Goal: Transaction & Acquisition: Subscribe to service/newsletter

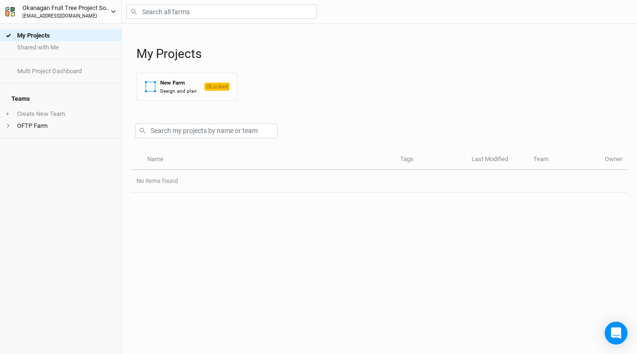
click at [112, 10] on icon "button" at bounding box center [113, 11] width 5 height 5
click at [81, 159] on div "My Projects Shared with Me Multi Project Dashboard Teams + Create New Team OFTP…" at bounding box center [60, 189] width 121 height 330
click at [40, 9] on div "Okanagan Fruit Tree Project Society" at bounding box center [66, 8] width 88 height 10
click at [56, 31] on button "User settings" at bounding box center [78, 30] width 75 height 12
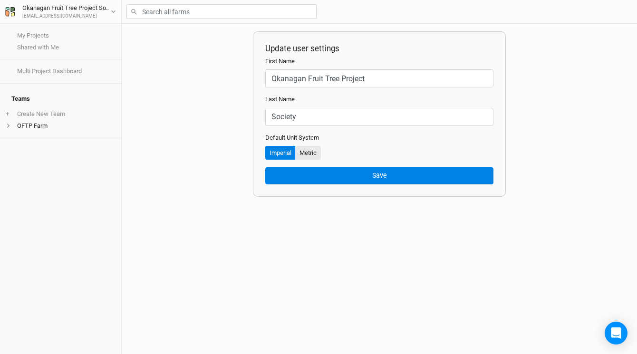
click at [309, 152] on button "Metric" at bounding box center [308, 153] width 26 height 14
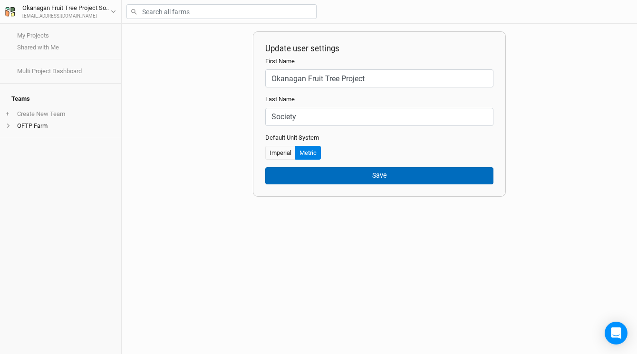
click at [314, 175] on button "Save" at bounding box center [379, 175] width 228 height 17
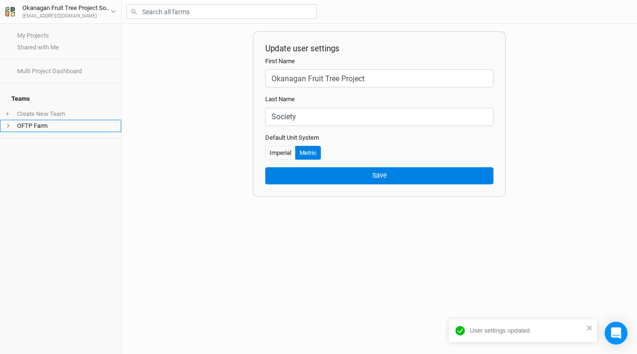
click at [10, 123] on icon at bounding box center [8, 125] width 5 height 5
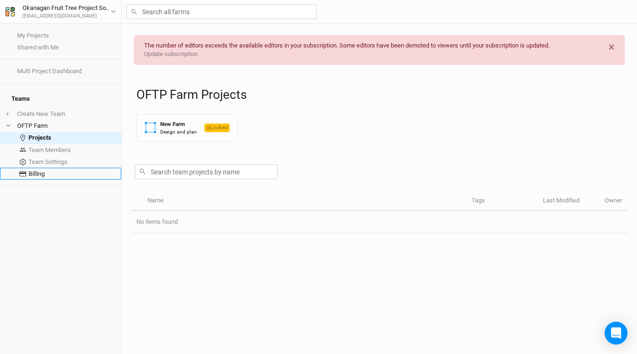
click at [40, 168] on link "Billing" at bounding box center [60, 174] width 121 height 12
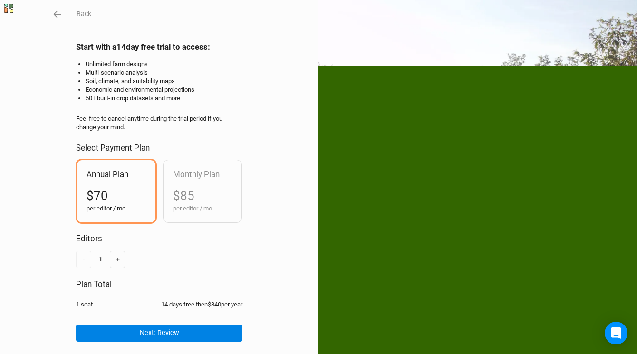
scroll to position [55, 0]
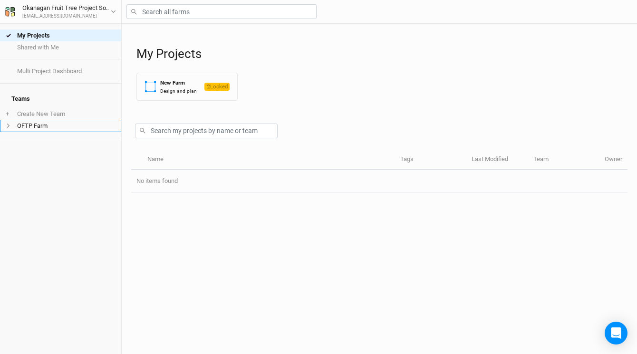
click at [9, 123] on icon at bounding box center [8, 125] width 5 height 5
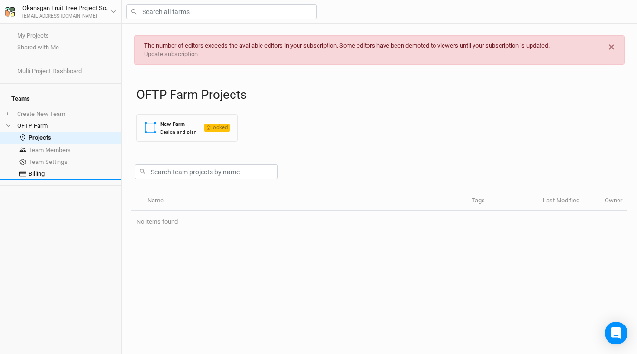
click at [43, 168] on link "Billing" at bounding box center [60, 174] width 121 height 12
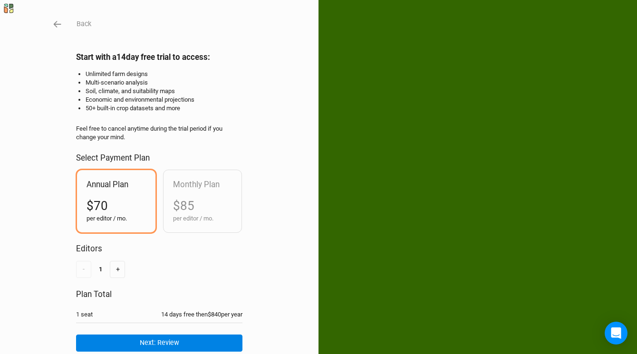
scroll to position [45, 0]
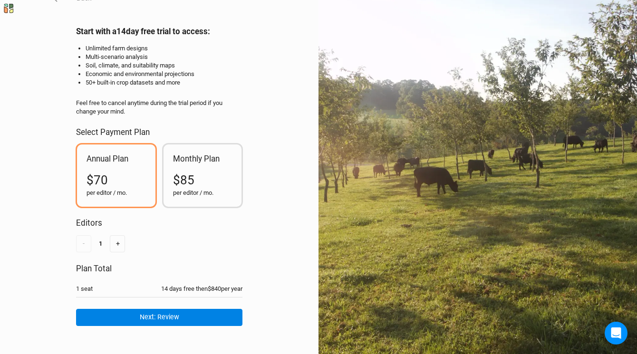
click at [189, 194] on div "per editor / mo." at bounding box center [202, 193] width 59 height 9
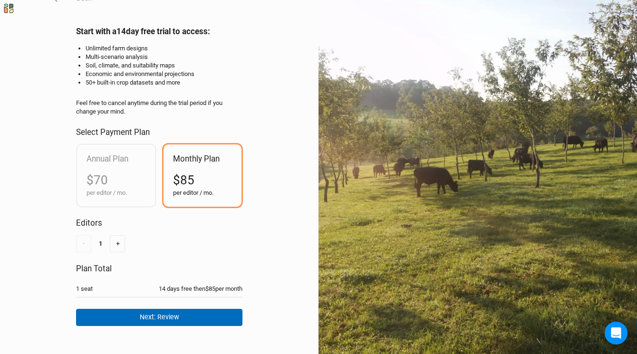
click at [170, 317] on button "Next: Review" at bounding box center [159, 317] width 166 height 17
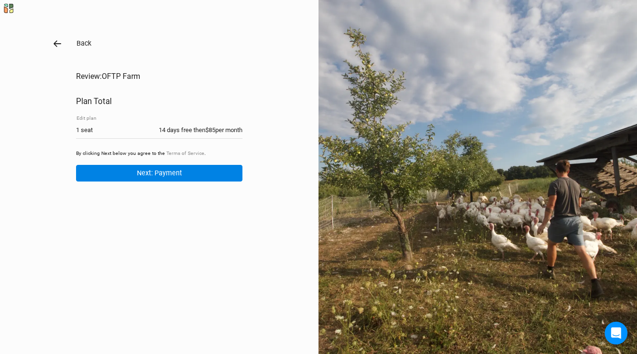
click at [57, 43] on icon "button" at bounding box center [58, 43] width 8 height 7
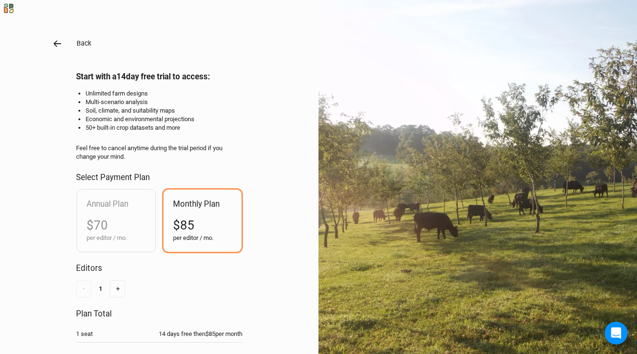
click at [57, 44] on icon "button" at bounding box center [57, 43] width 10 height 10
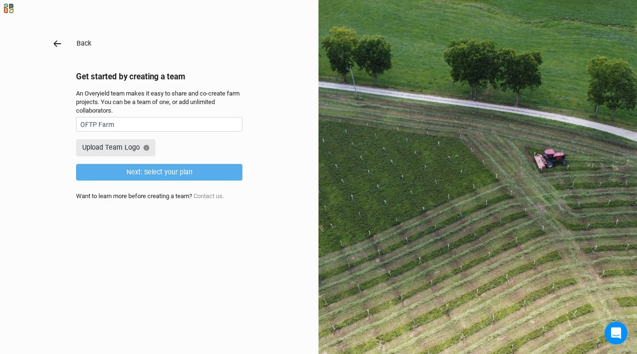
click at [55, 40] on icon "button" at bounding box center [57, 43] width 10 height 10
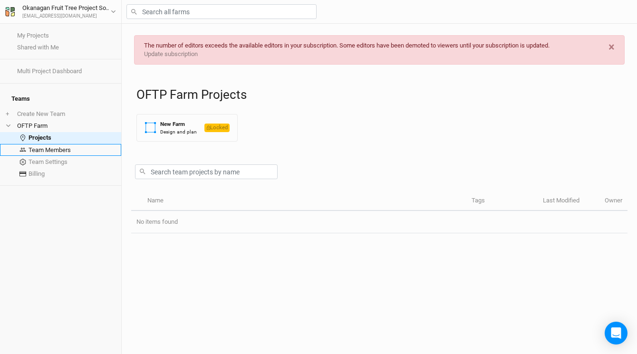
click at [50, 145] on link "Team Members" at bounding box center [60, 150] width 121 height 12
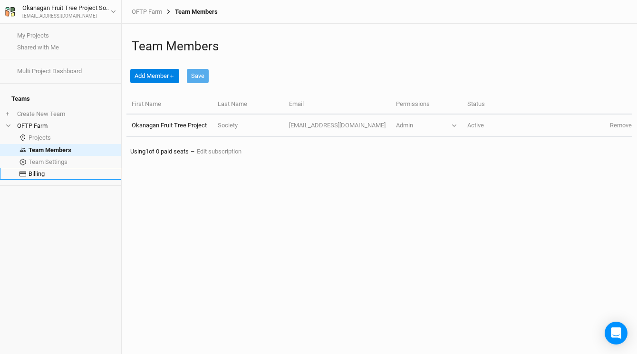
click at [42, 168] on link "Billing" at bounding box center [60, 174] width 121 height 12
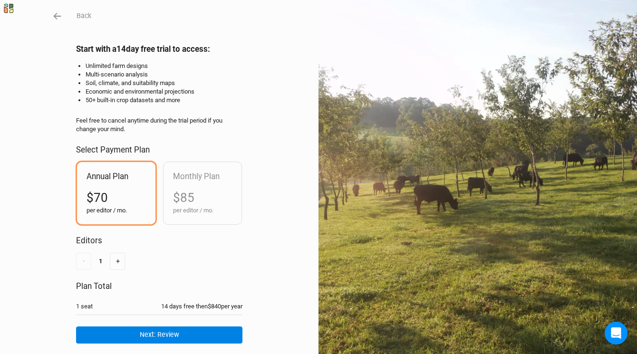
scroll to position [55, 0]
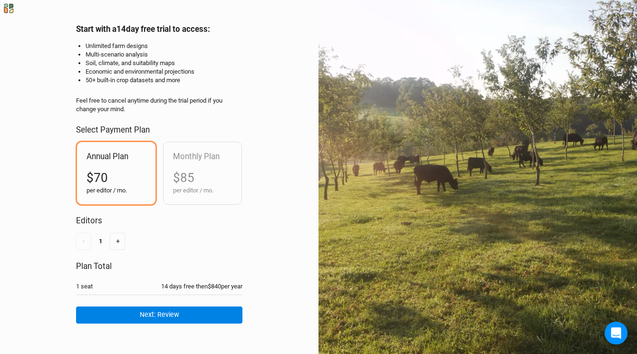
scroll to position [48, 0]
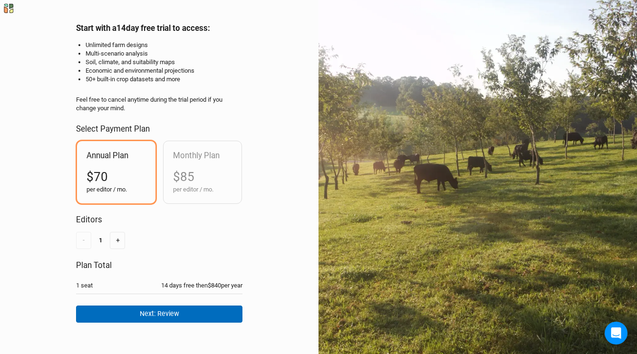
click at [174, 313] on button "Next: Review" at bounding box center [159, 313] width 166 height 17
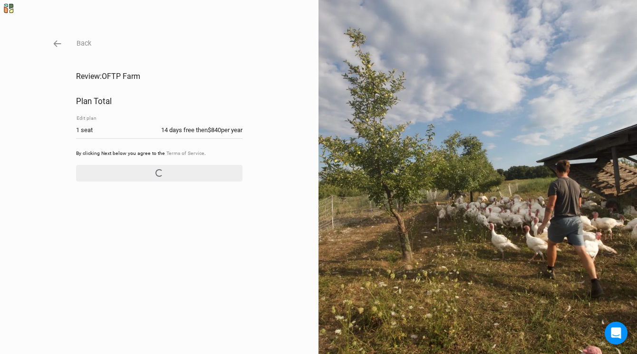
scroll to position [0, 0]
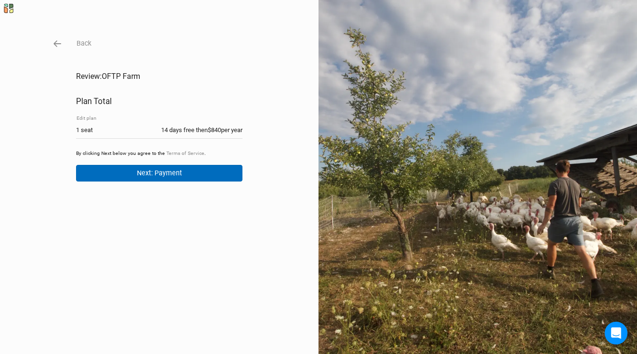
click at [154, 170] on button "Next: Payment" at bounding box center [159, 173] width 166 height 17
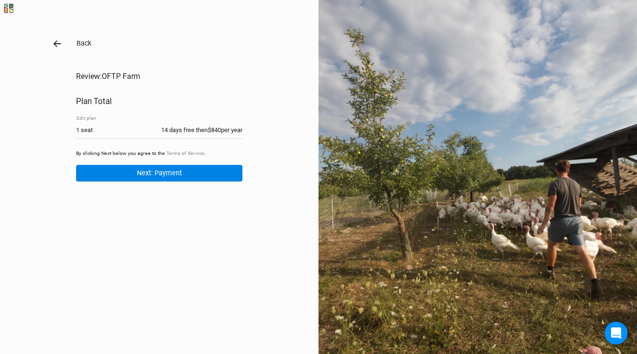
click at [54, 43] on icon "button" at bounding box center [58, 43] width 8 height 7
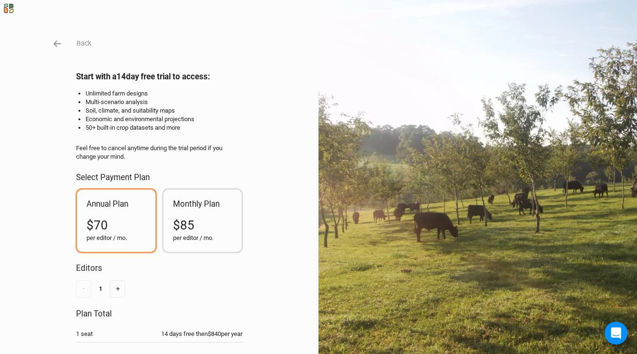
click at [199, 218] on div "$85" at bounding box center [202, 225] width 59 height 17
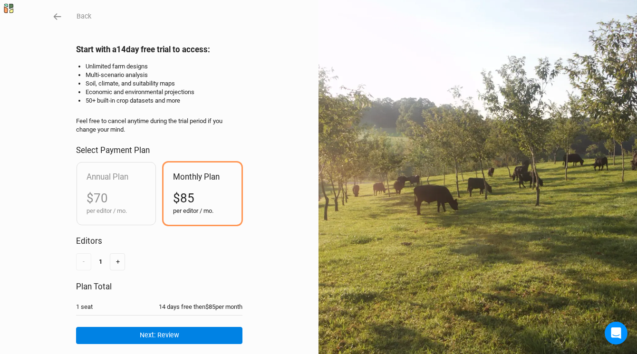
scroll to position [55, 0]
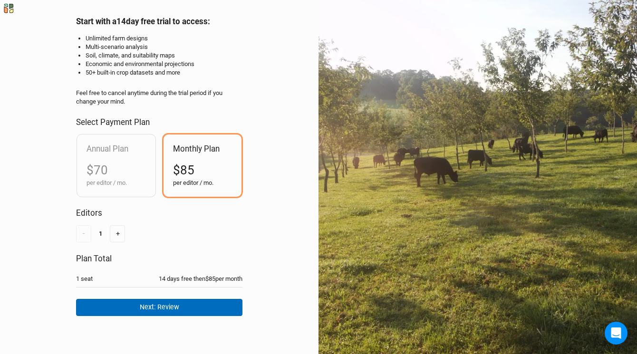
click at [188, 305] on button "Next: Review" at bounding box center [159, 307] width 166 height 17
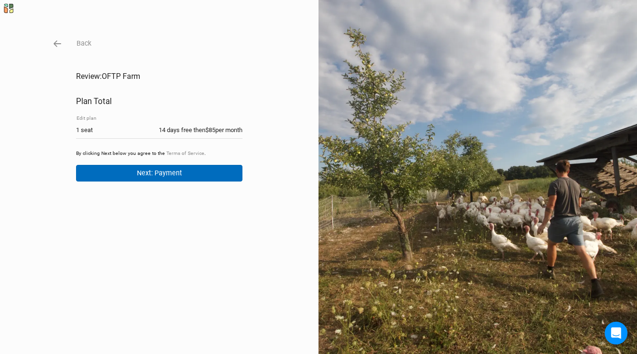
click at [166, 169] on button "Next: Payment" at bounding box center [159, 173] width 166 height 17
